Goal: Information Seeking & Learning: Compare options

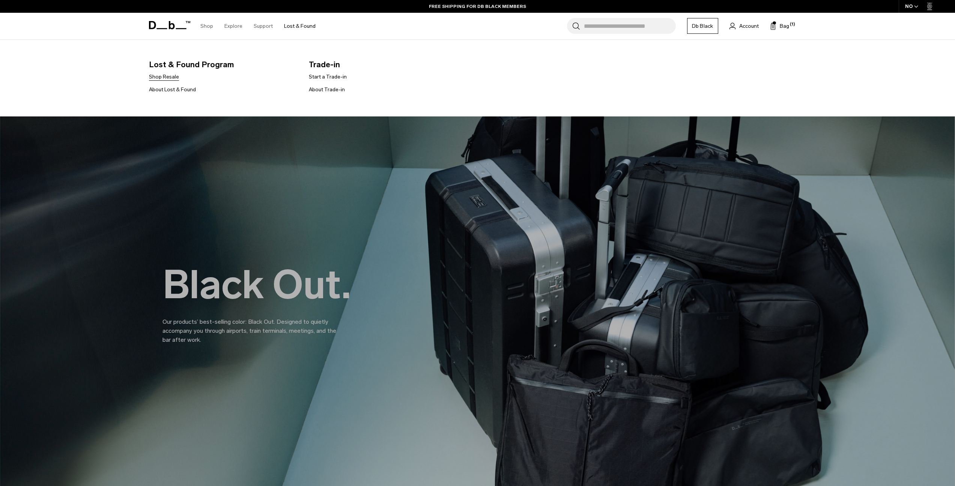
click at [171, 78] on link "Shop Resale" at bounding box center [164, 77] width 30 height 8
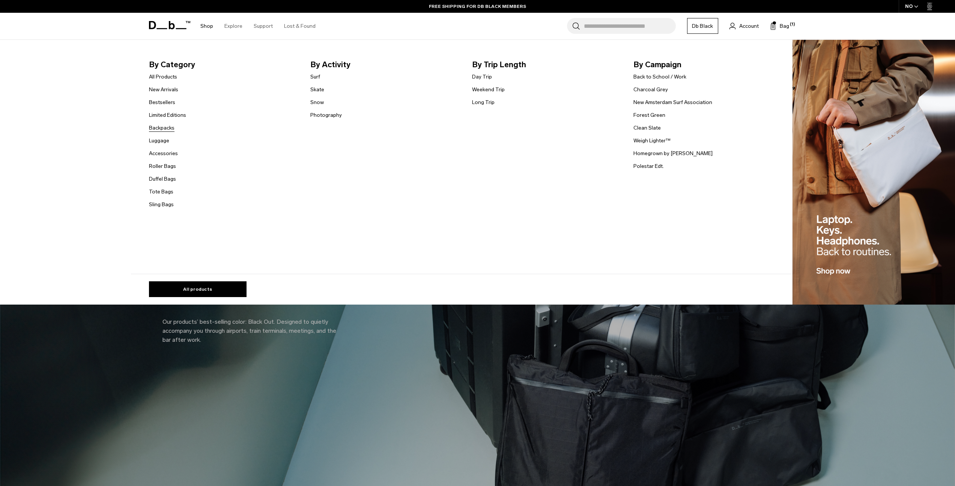
click at [174, 128] on link "Backpacks" at bounding box center [162, 128] width 26 height 8
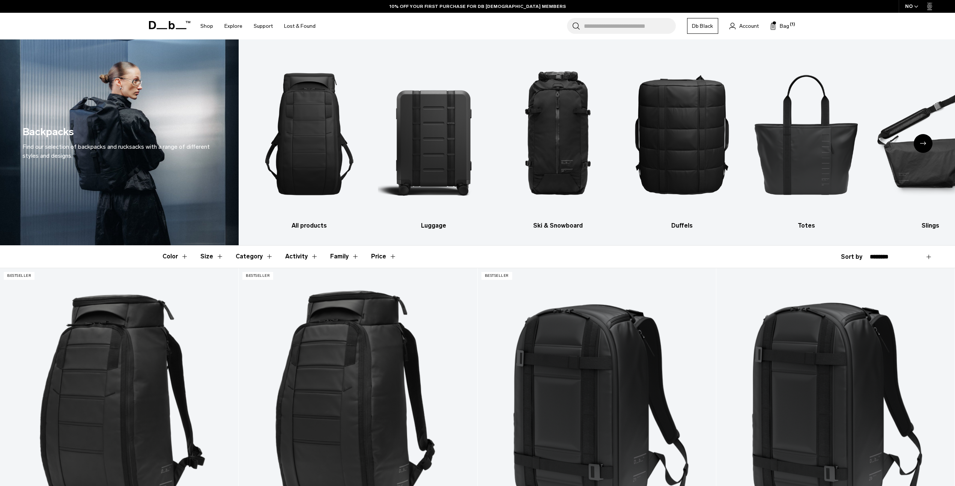
click at [297, 257] on button "Activity" at bounding box center [301, 256] width 33 height 22
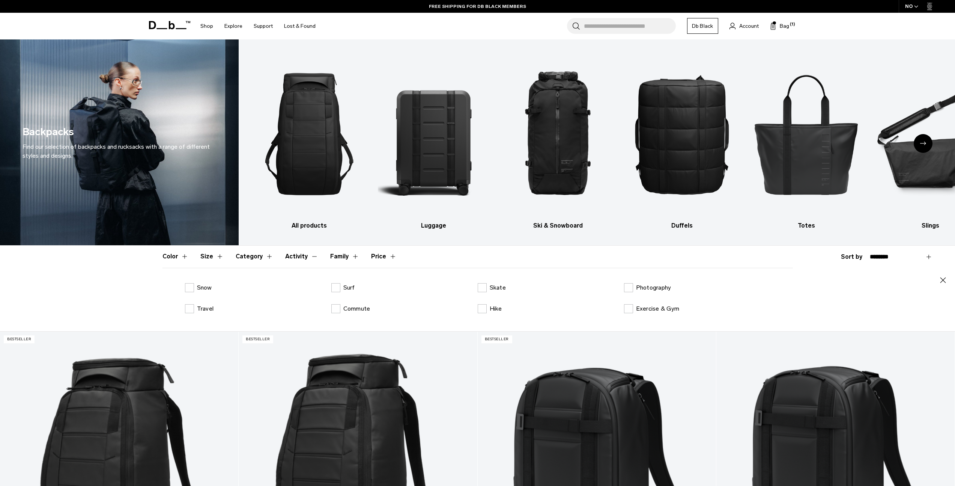
click at [297, 257] on button "Activity" at bounding box center [301, 256] width 33 height 22
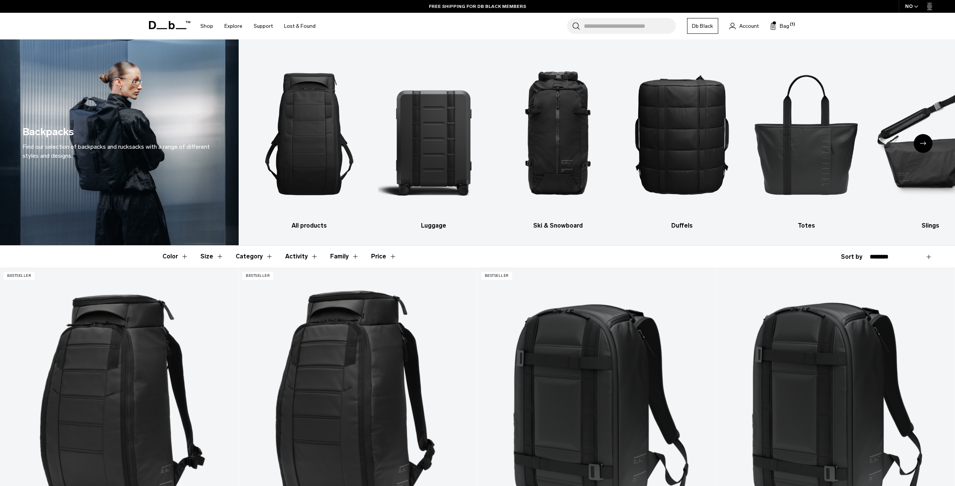
click at [223, 256] on header "Color Size Category Activity Family Price" at bounding box center [477, 256] width 630 height 22
click at [217, 256] on button "Size" at bounding box center [211, 256] width 23 height 22
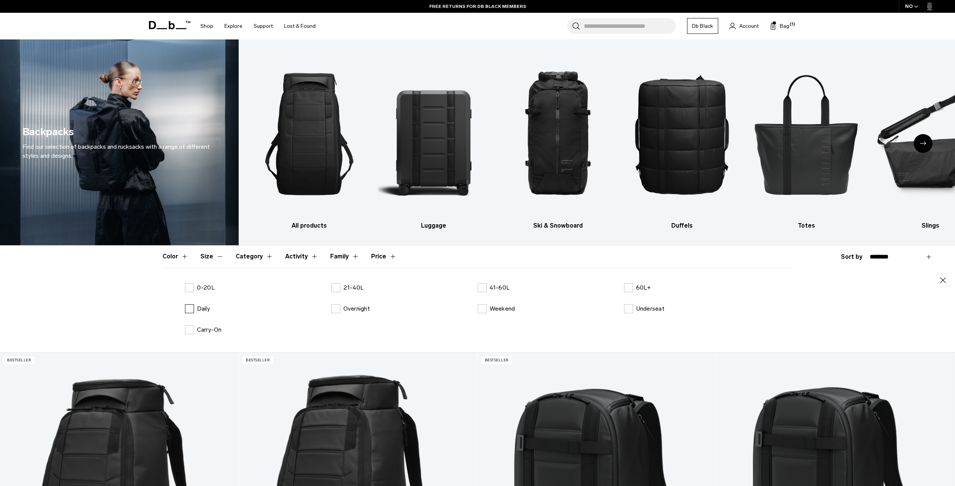
click at [191, 310] on label "Daily" at bounding box center [197, 308] width 25 height 9
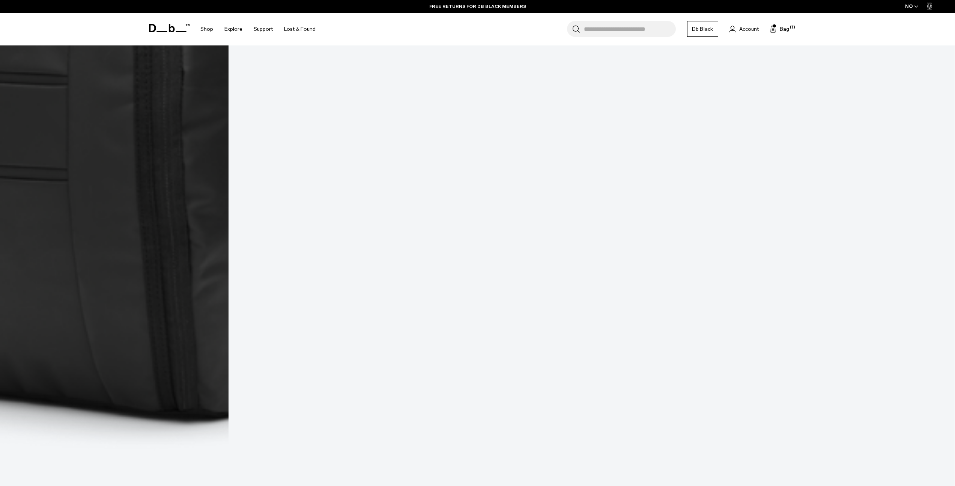
scroll to position [2206, 0]
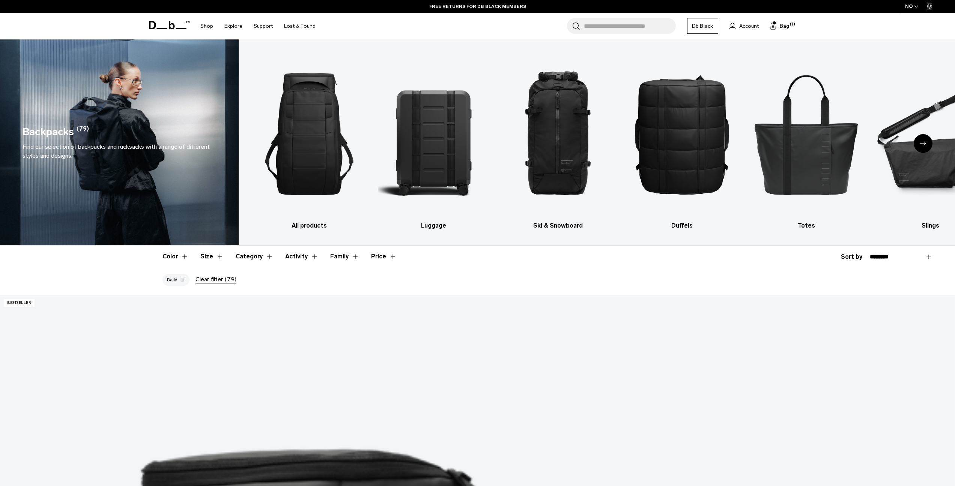
click at [181, 279] on div at bounding box center [182, 279] width 5 height 7
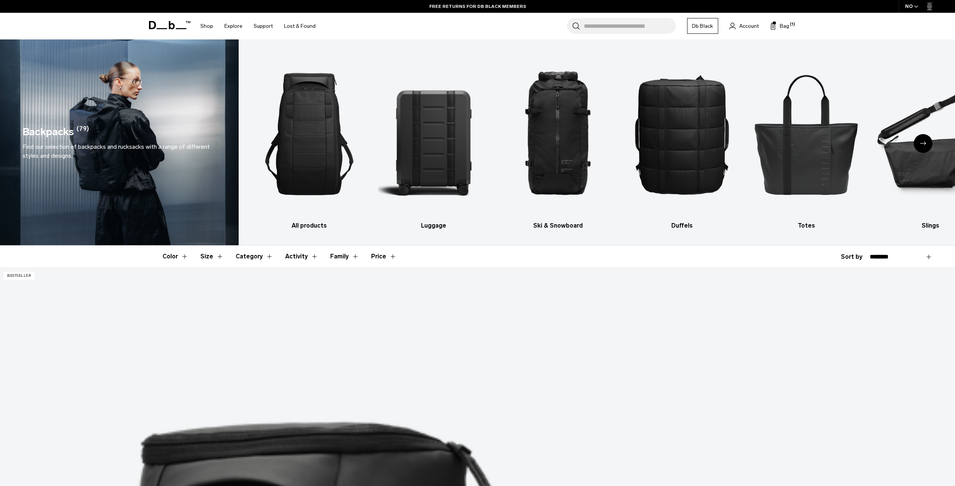
click at [174, 259] on button "Color" at bounding box center [175, 256] width 26 height 22
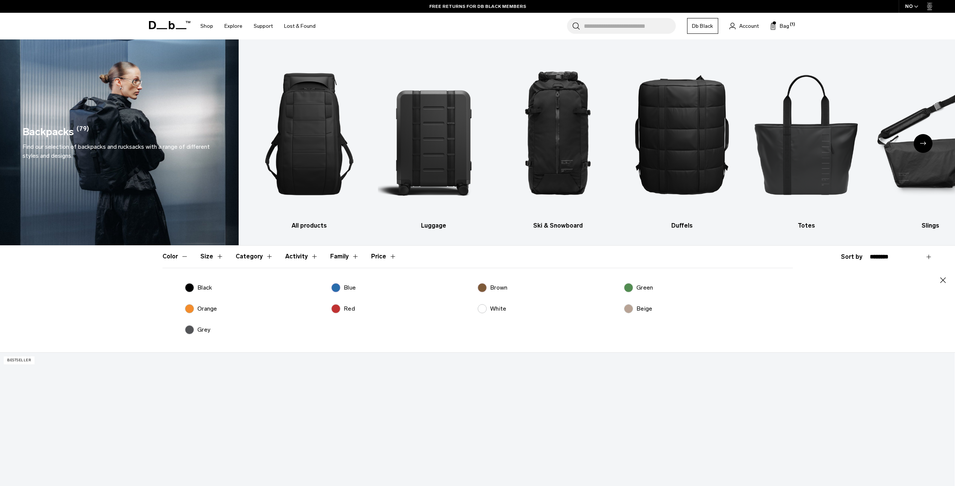
click at [174, 259] on button "Color" at bounding box center [175, 256] width 26 height 22
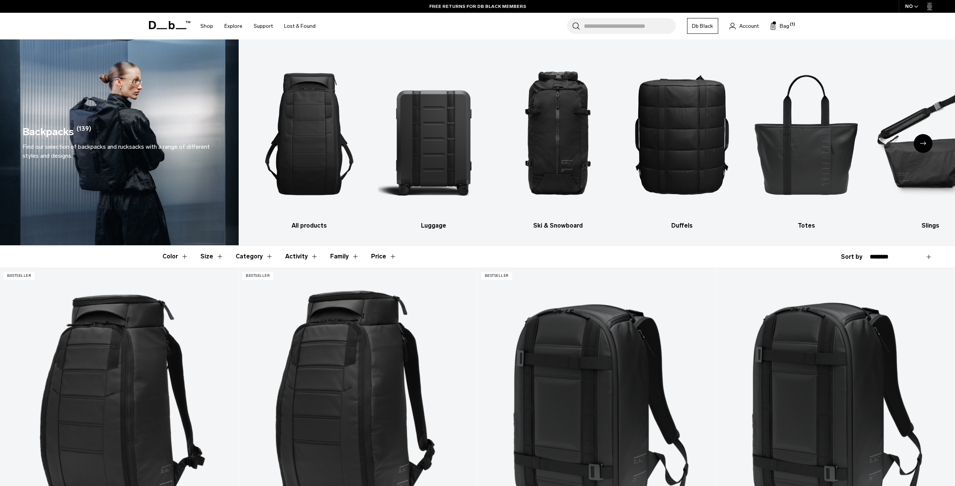
click at [206, 256] on button "Size" at bounding box center [211, 256] width 23 height 22
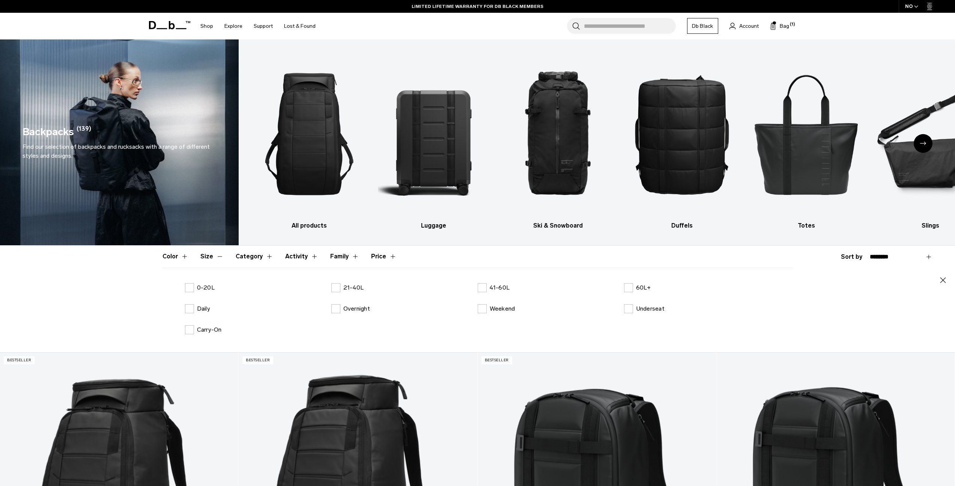
click at [921, 143] on icon "Next slide" at bounding box center [923, 142] width 6 height 3
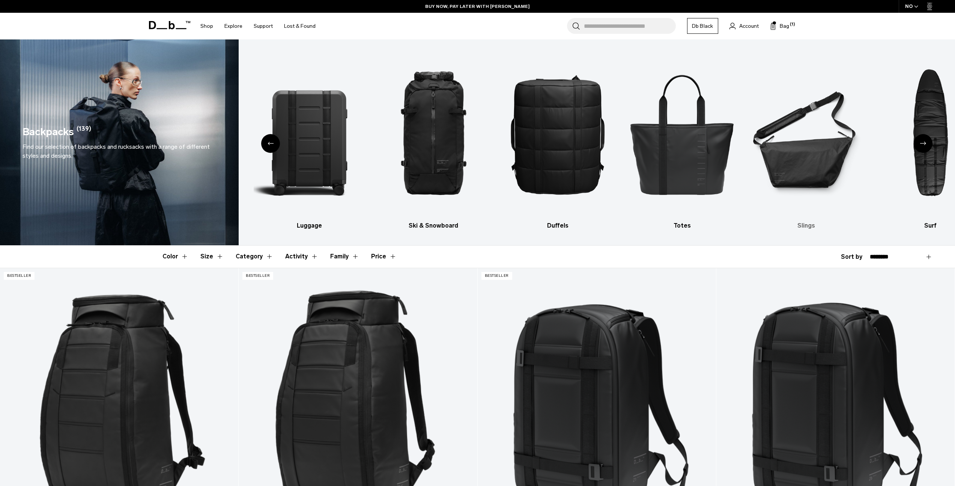
click at [792, 169] on img "6 / 10" at bounding box center [806, 134] width 111 height 167
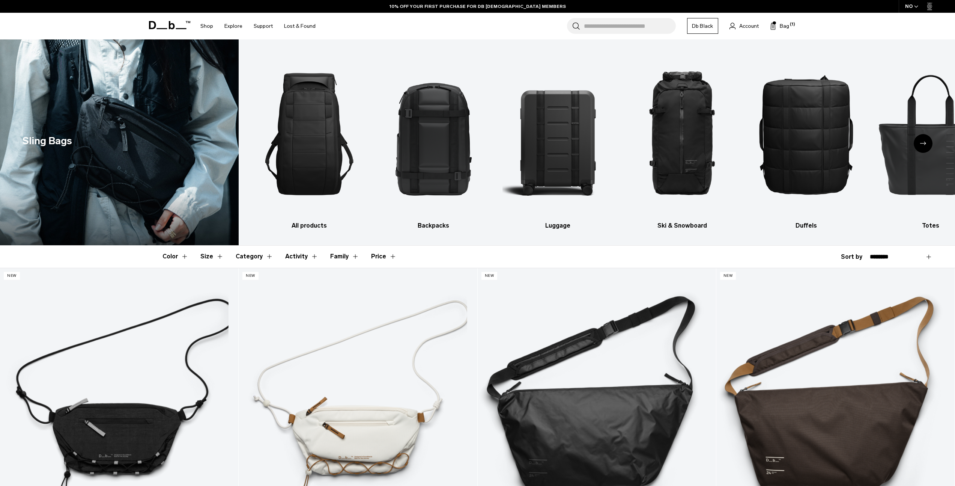
click at [925, 143] on icon "Next slide" at bounding box center [923, 142] width 6 height 3
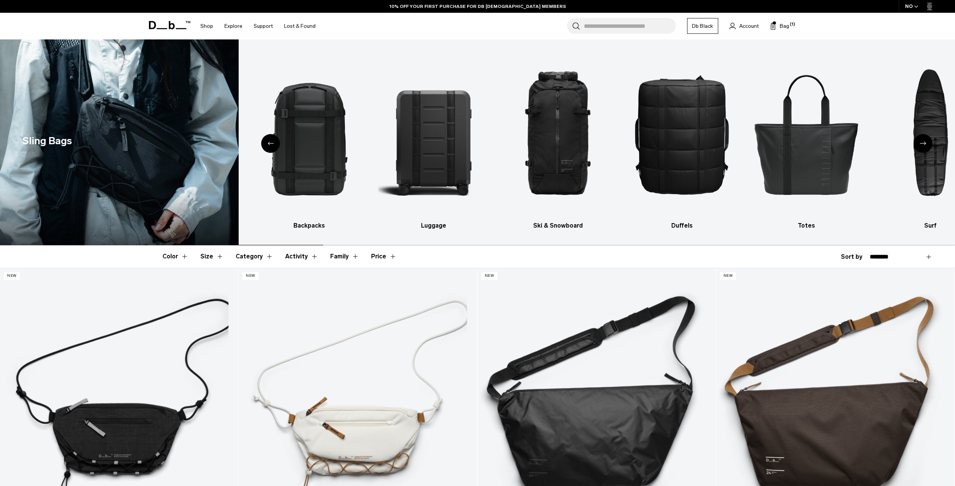
click at [925, 143] on icon "Next slide" at bounding box center [923, 142] width 6 height 3
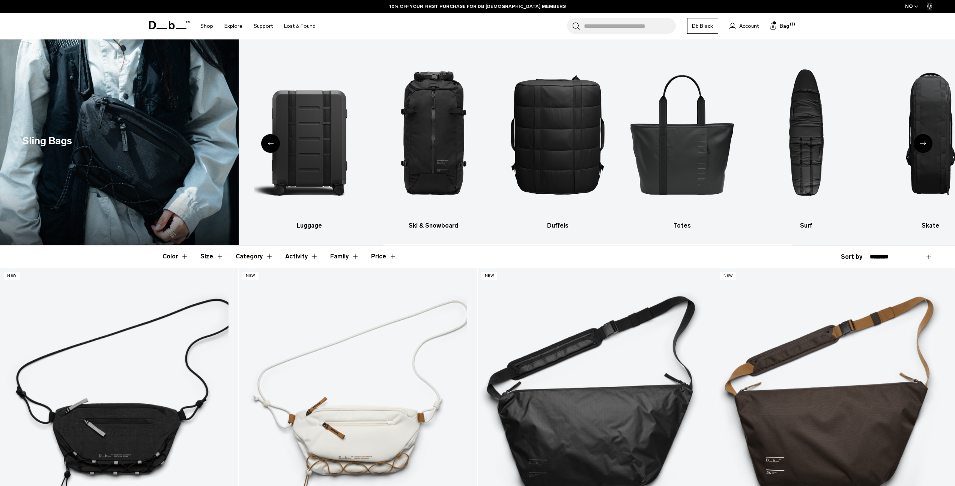
click at [925, 143] on icon "Next slide" at bounding box center [923, 142] width 6 height 3
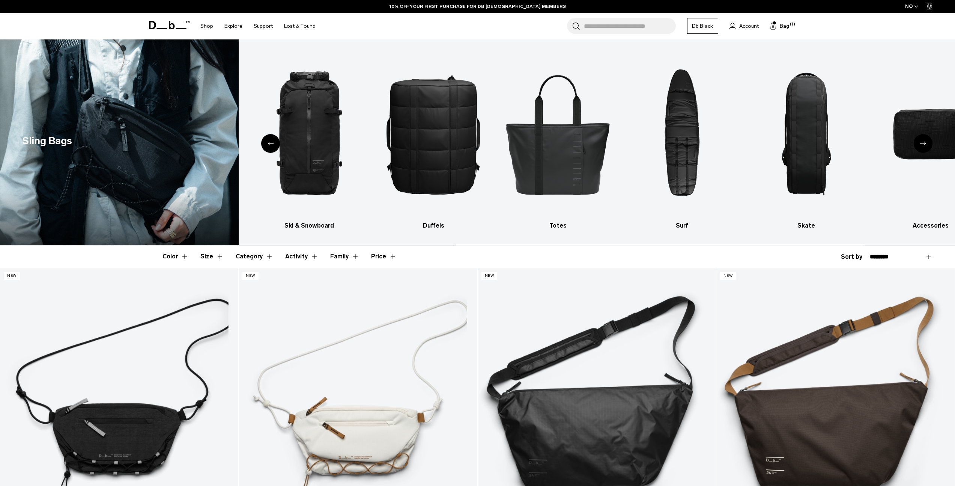
click at [925, 143] on icon "Next slide" at bounding box center [923, 142] width 6 height 3
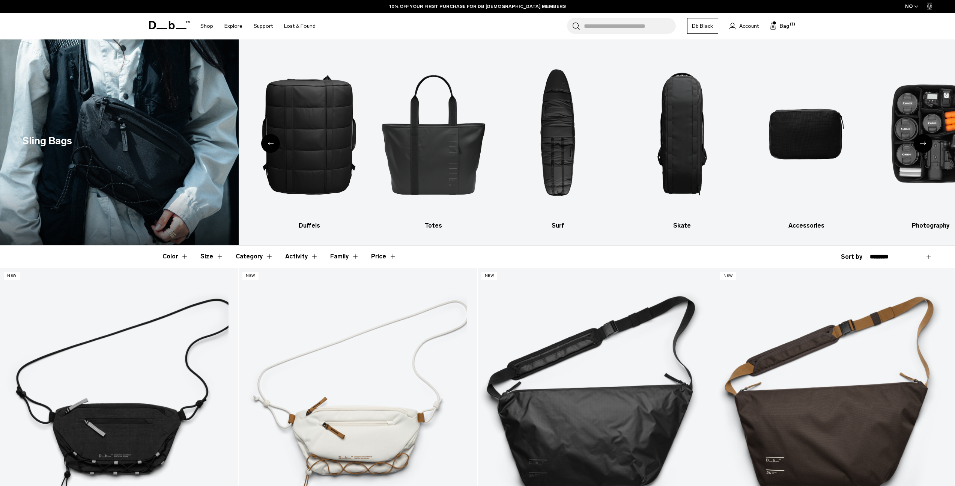
click at [925, 143] on icon "Next slide" at bounding box center [923, 142] width 6 height 3
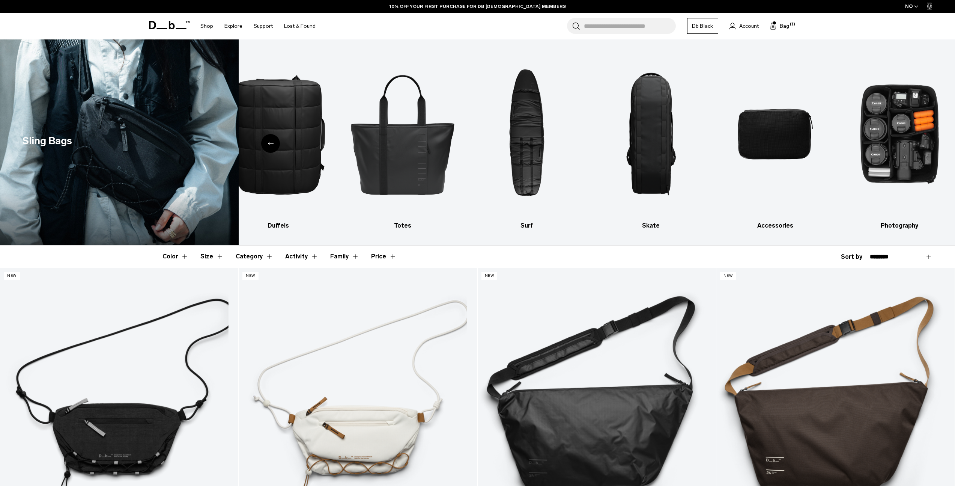
click at [925, 143] on img "10 / 10" at bounding box center [899, 134] width 111 height 167
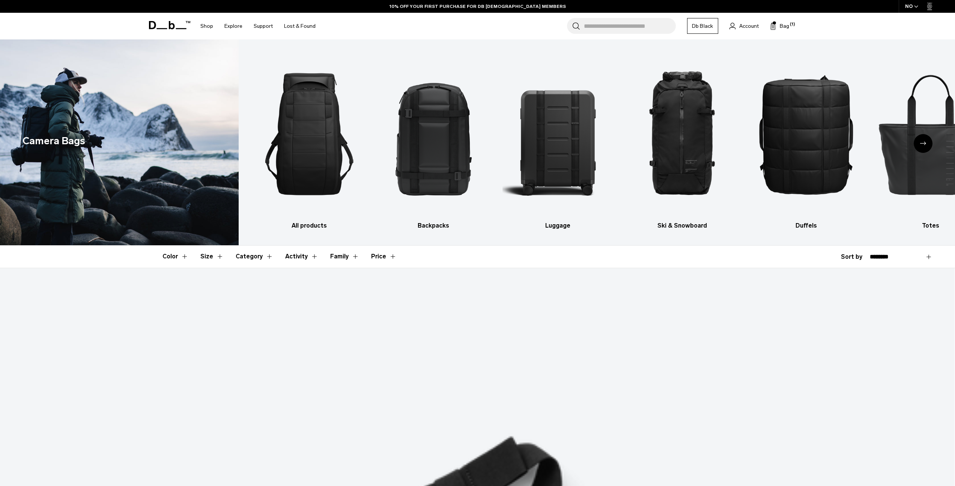
click at [925, 148] on div "Next slide" at bounding box center [923, 143] width 19 height 19
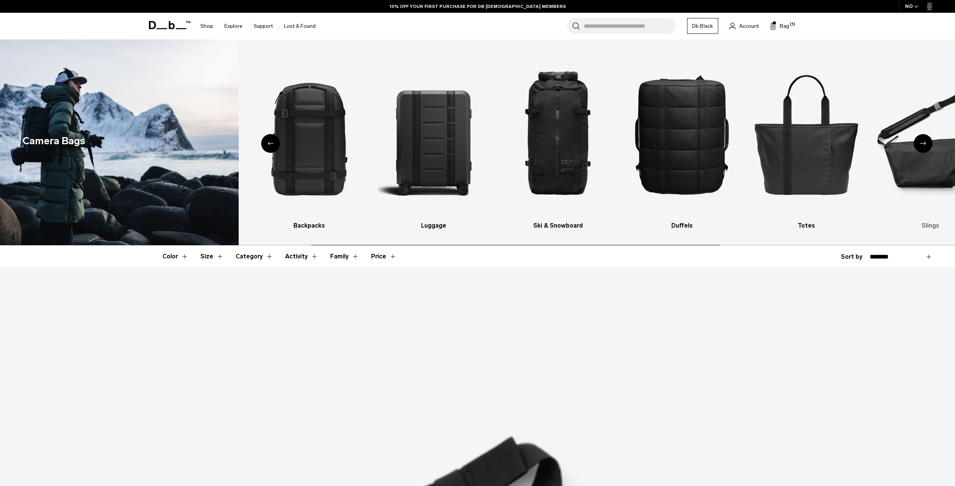
click at [907, 173] on img "7 / 10" at bounding box center [930, 134] width 111 height 167
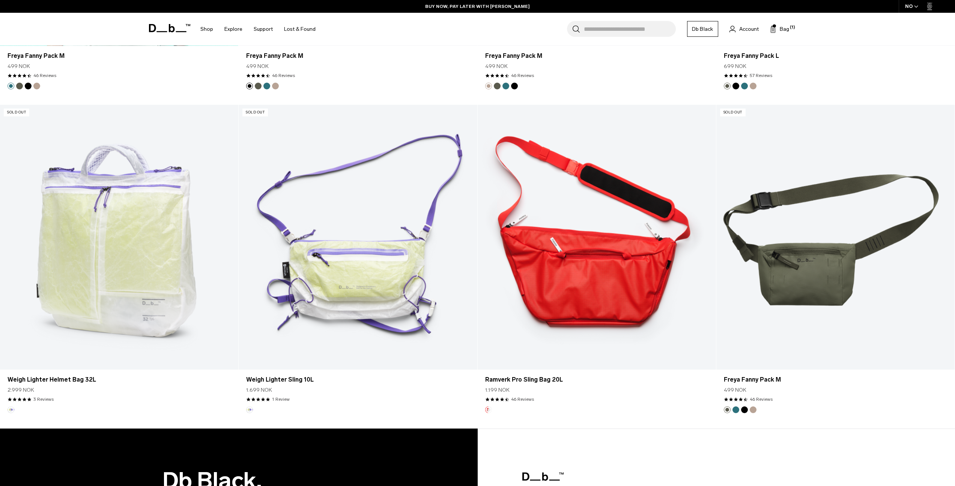
scroll to position [2504, 0]
